Goal: Check status: Check status

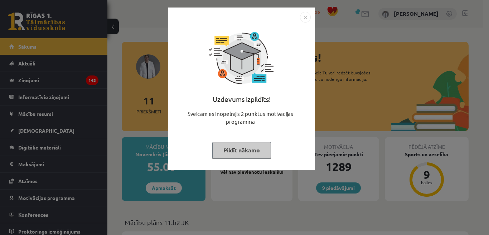
click at [241, 151] on button "Pildīt nākamo" at bounding box center [241, 150] width 59 height 16
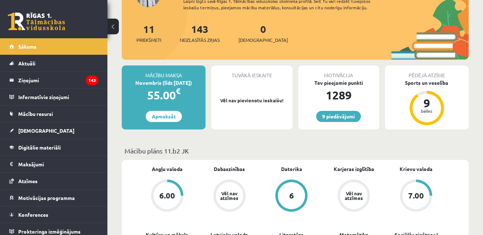
scroll to position [143, 0]
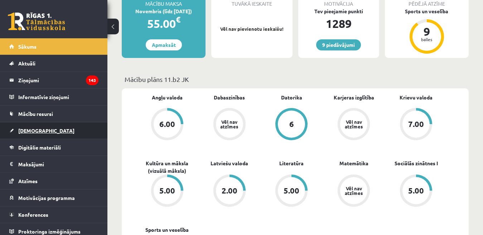
click at [33, 134] on span "[DEMOGRAPHIC_DATA]" at bounding box center [46, 131] width 56 height 6
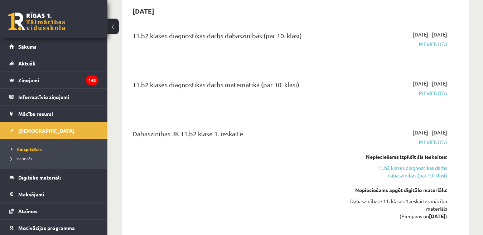
scroll to position [36, 0]
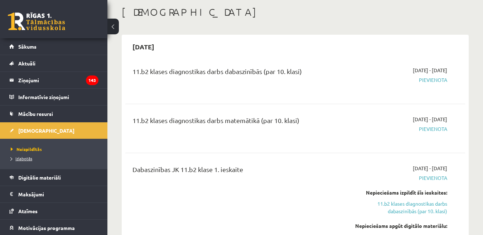
click at [28, 157] on span "Izlabotās" at bounding box center [22, 159] width 22 height 6
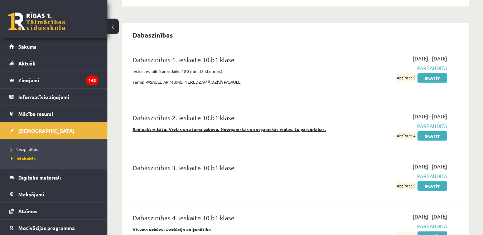
scroll to position [573, 0]
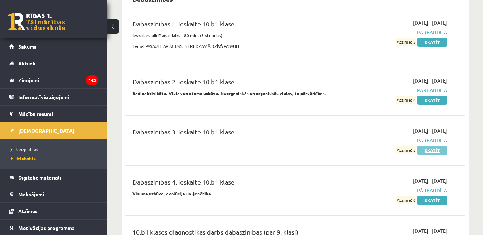
click at [436, 152] on link "Skatīt" at bounding box center [433, 150] width 30 height 9
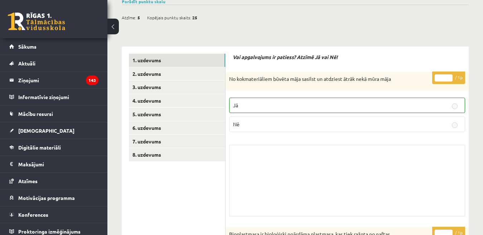
scroll to position [41, 0]
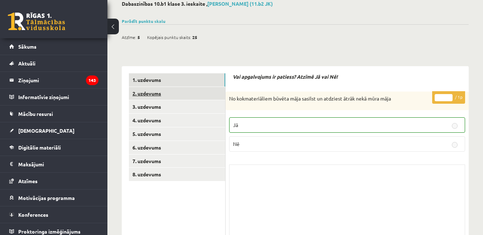
click at [157, 93] on link "2. uzdevums" at bounding box center [177, 93] width 96 height 13
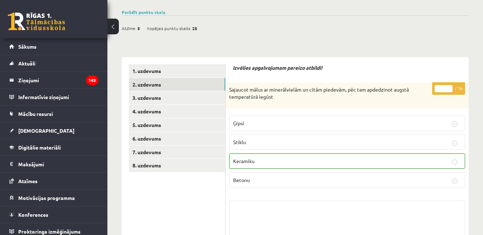
scroll to position [43, 0]
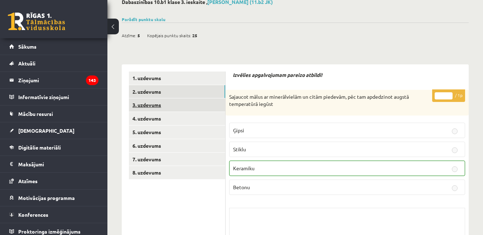
click at [149, 107] on link "3. uzdevums" at bounding box center [177, 105] width 96 height 13
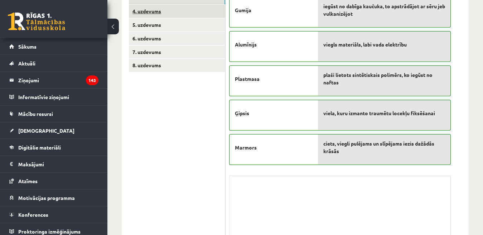
scroll to position [79, 0]
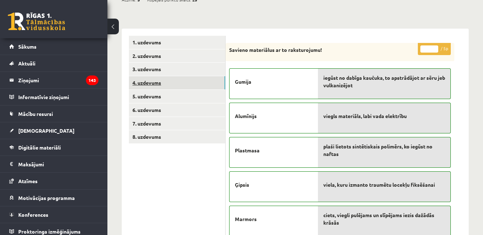
click at [156, 83] on link "4. uzdevums" at bounding box center [177, 82] width 96 height 13
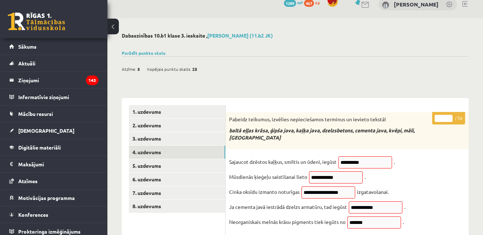
scroll to position [117, 0]
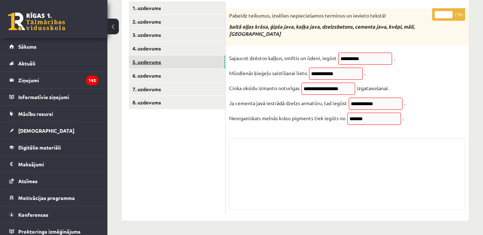
click at [148, 59] on link "5. uzdevums" at bounding box center [177, 62] width 96 height 13
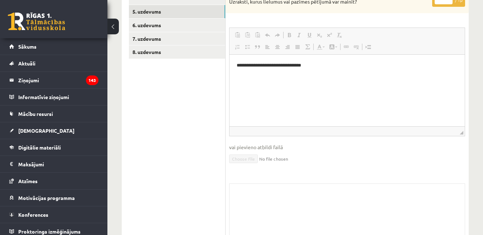
scroll to position [80, 0]
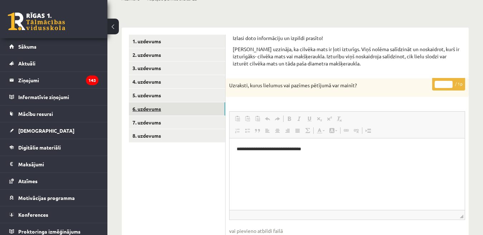
click at [148, 108] on link "6. uzdevums" at bounding box center [177, 108] width 96 height 13
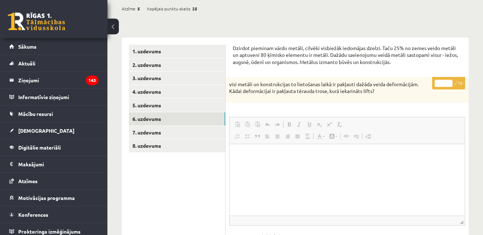
scroll to position [0, 0]
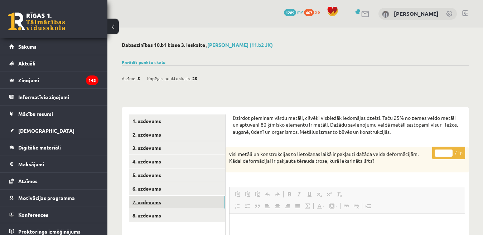
click at [156, 205] on link "7. uzdevums" at bounding box center [177, 202] width 96 height 13
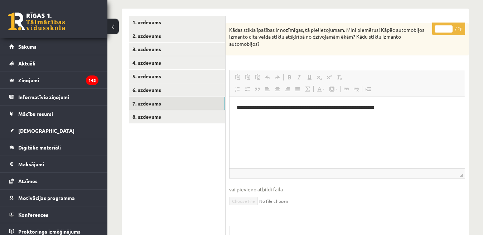
scroll to position [72, 0]
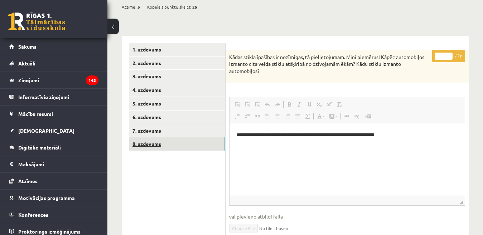
click at [149, 145] on link "8. uzdevums" at bounding box center [177, 144] width 96 height 13
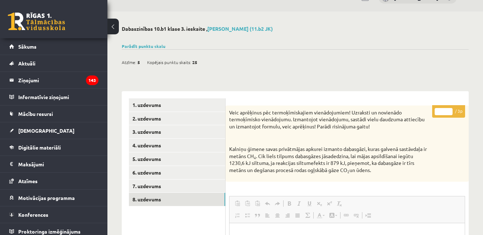
scroll to position [0, 0]
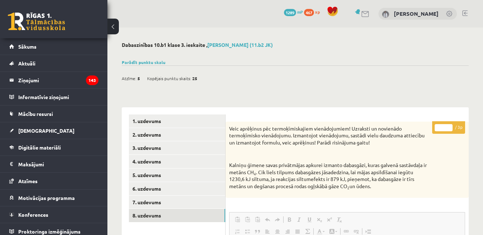
click at [465, 13] on link at bounding box center [465, 13] width 5 height 6
